Goal: Task Accomplishment & Management: Use online tool/utility

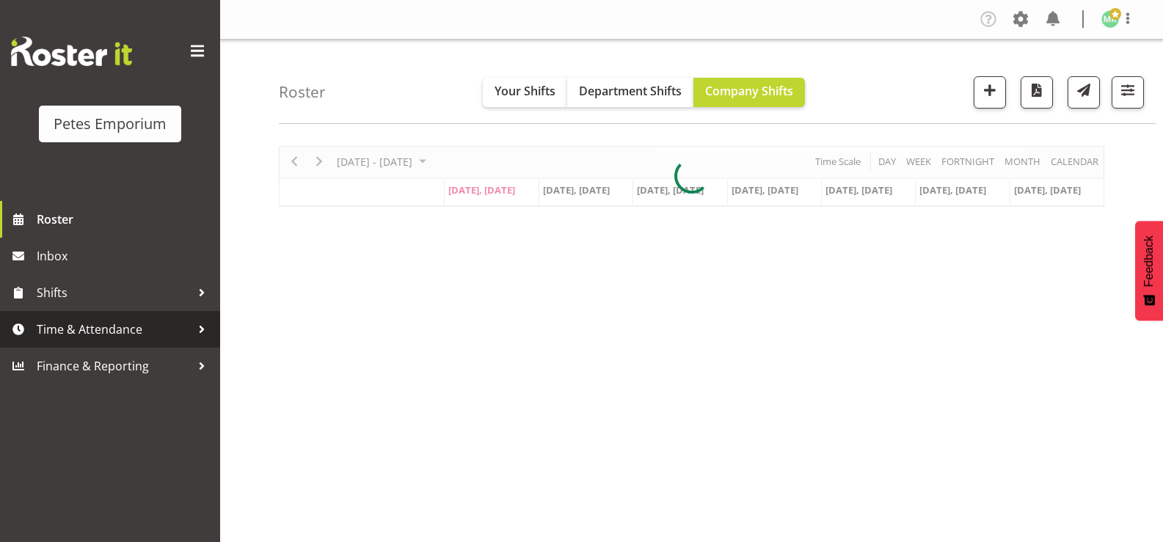
click at [117, 324] on span "Time & Attendance" at bounding box center [114, 329] width 154 height 22
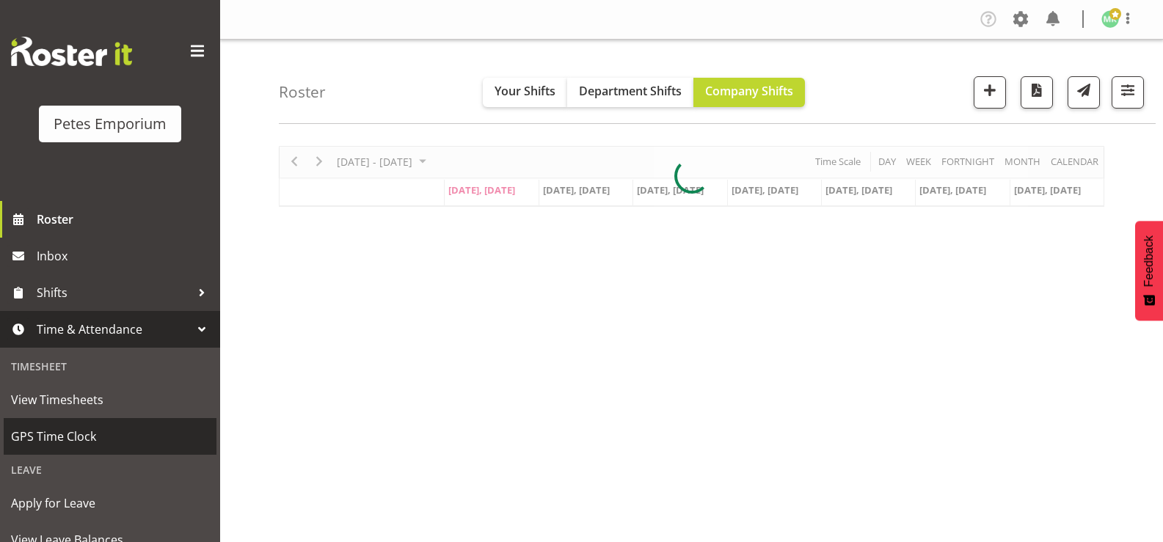
click at [128, 435] on span "GPS Time Clock" at bounding box center [110, 436] width 198 height 22
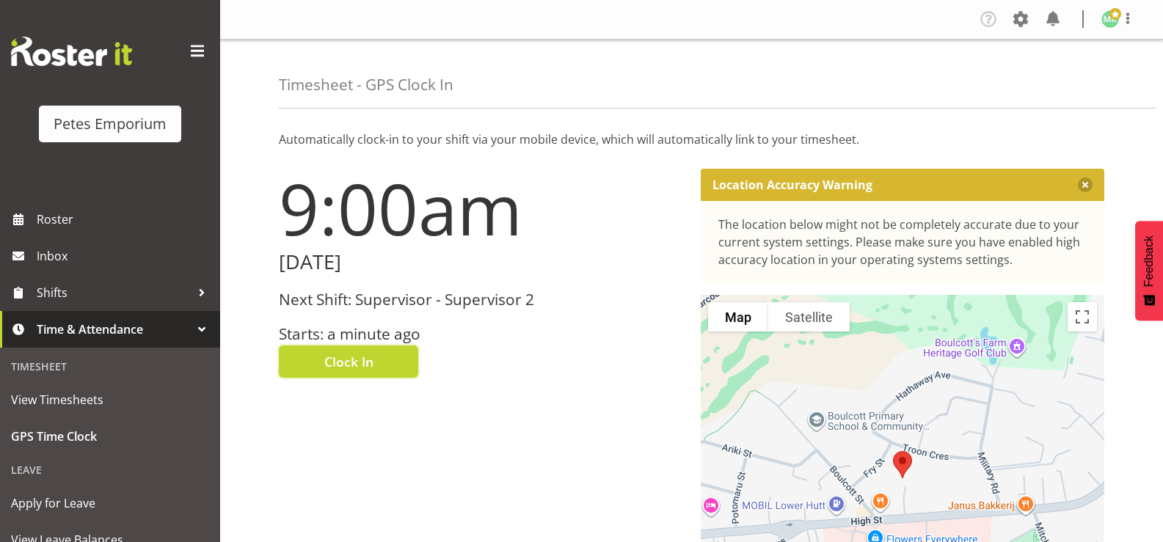
click at [331, 369] on span "Clock In" at bounding box center [348, 361] width 49 height 19
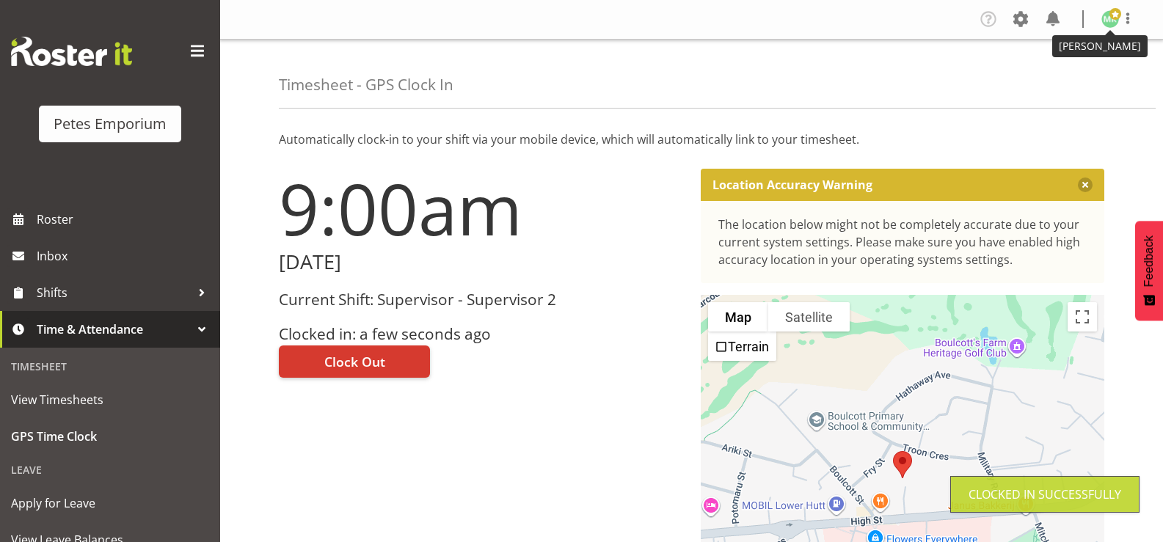
click at [1109, 23] on img at bounding box center [1110, 19] width 18 height 18
click at [1034, 83] on link "Log Out" at bounding box center [1065, 77] width 141 height 26
